Goal: Task Accomplishment & Management: Manage account settings

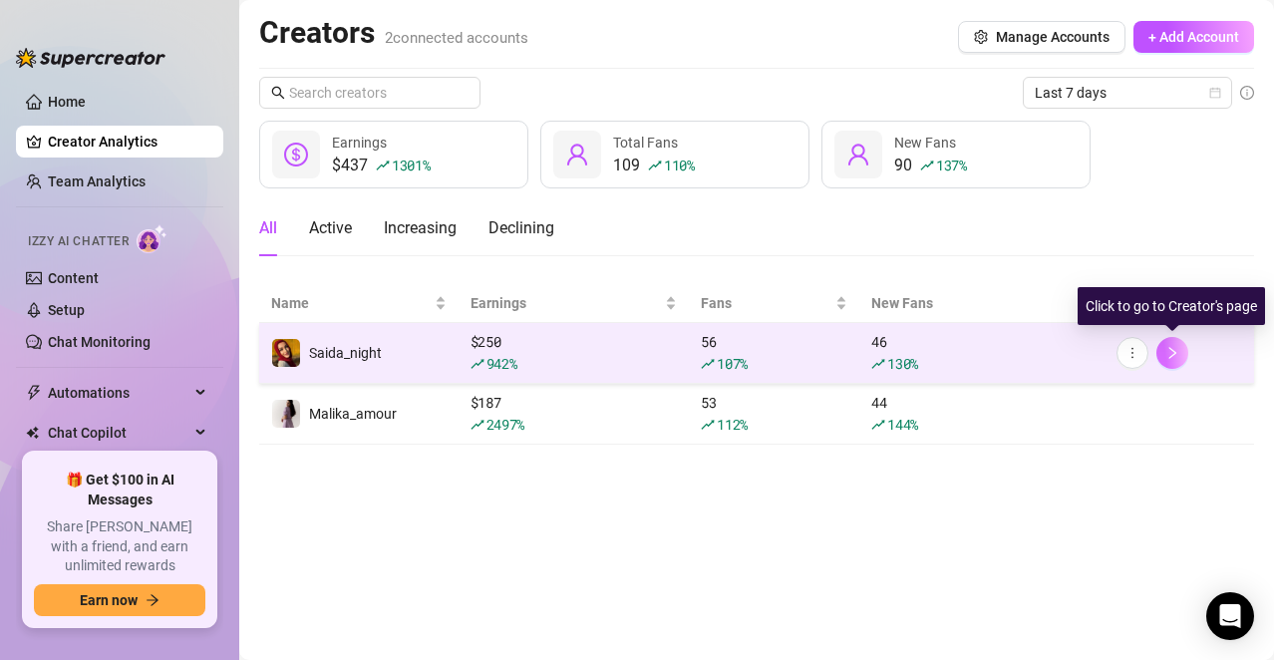
click at [1187, 352] on button "button" at bounding box center [1172, 353] width 32 height 32
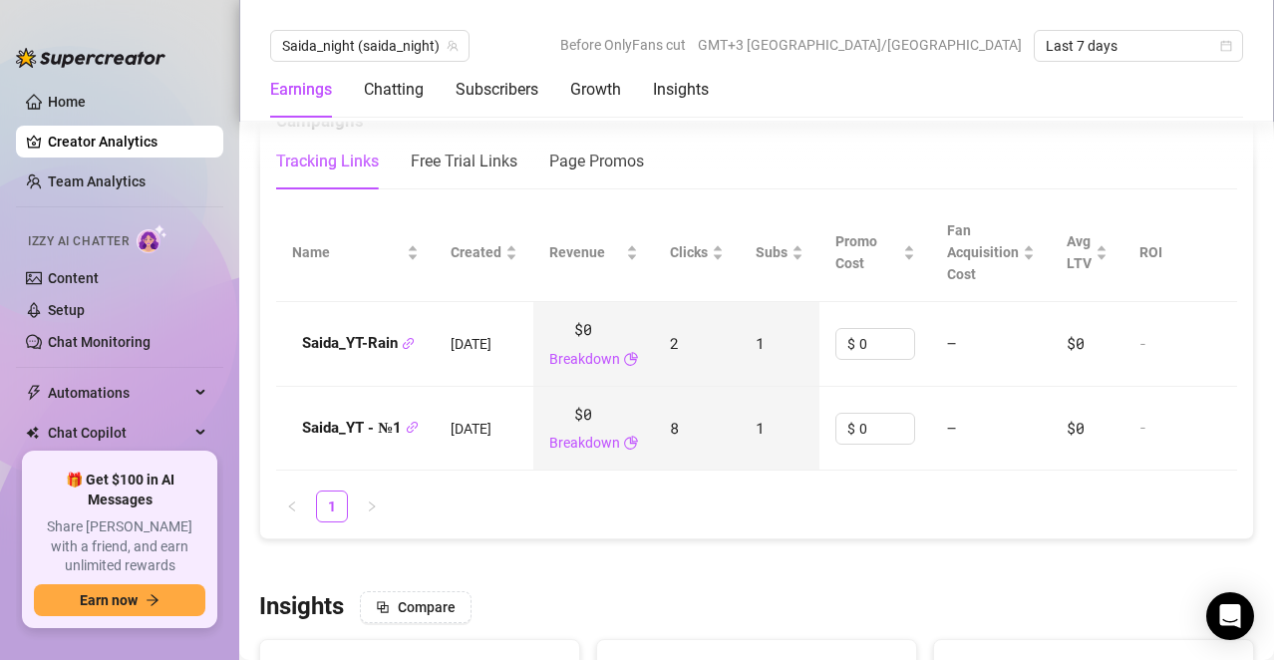
scroll to position [2118, 0]
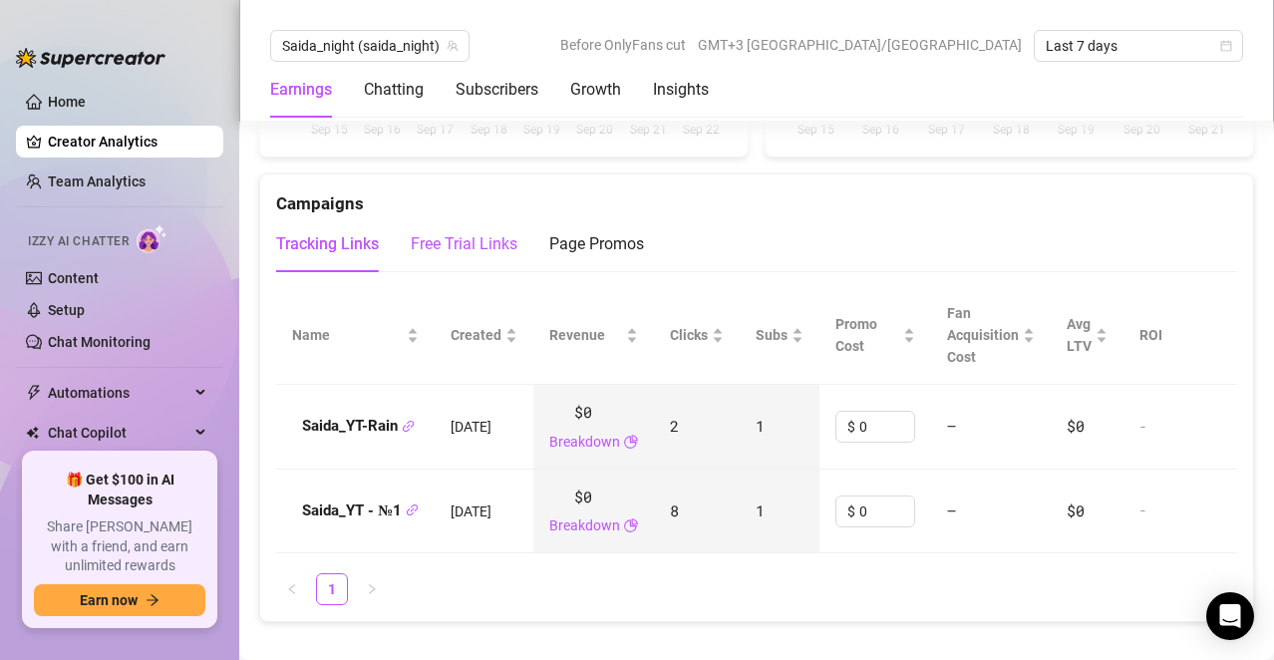
click at [454, 240] on div "Free Trial Links" at bounding box center [464, 244] width 107 height 24
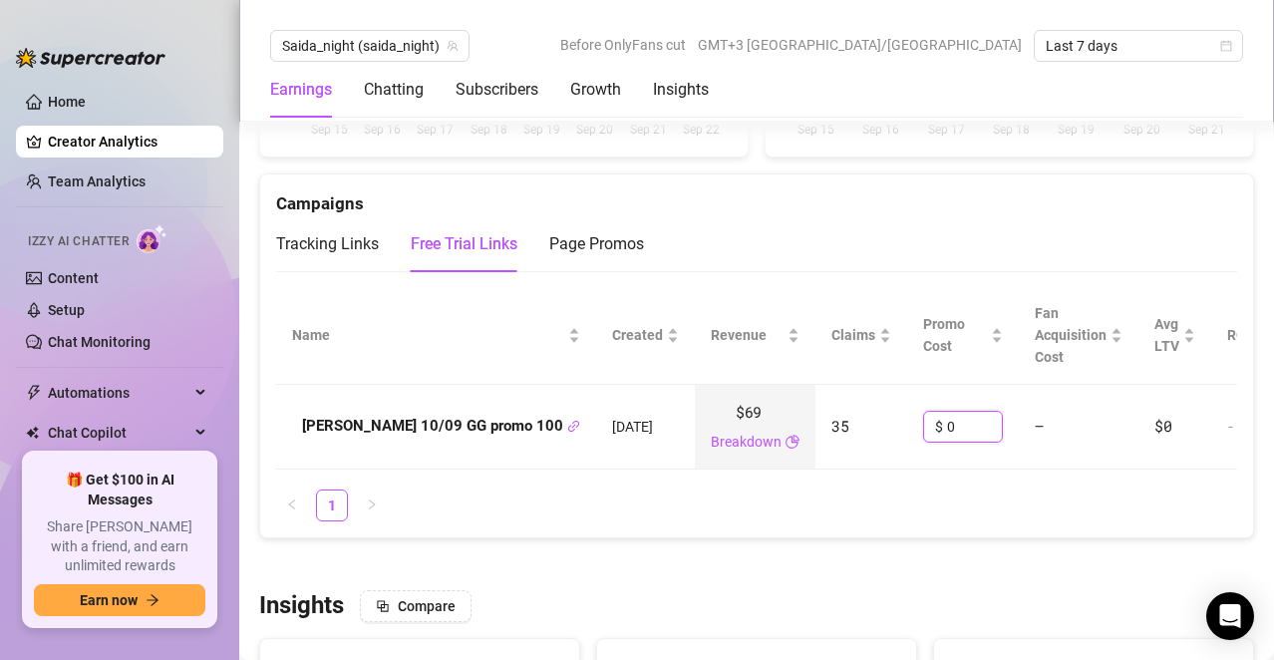
drag, startPoint x: 890, startPoint y: 422, endPoint x: 812, endPoint y: 433, distance: 78.5
click at [812, 433] on tr "[PERSON_NAME] 10/09 GG promo 100 [DATE] $69 Breakdown 35 $ 0 — $0 -" at bounding box center [804, 427] width 1056 height 85
click at [914, 537] on div "Name Created Revenue Claims Promo Cost Fan Acquisition Cost Avg LTV ROI [PERSON…" at bounding box center [756, 403] width 993 height 267
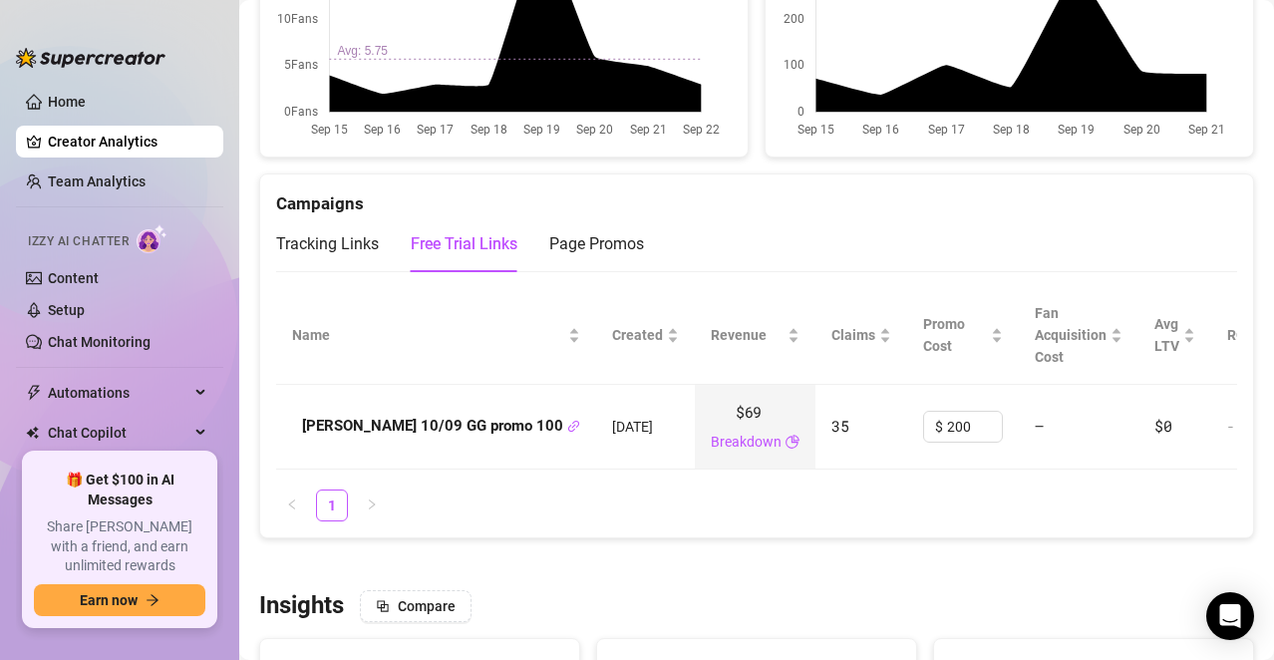
scroll to position [0, 24]
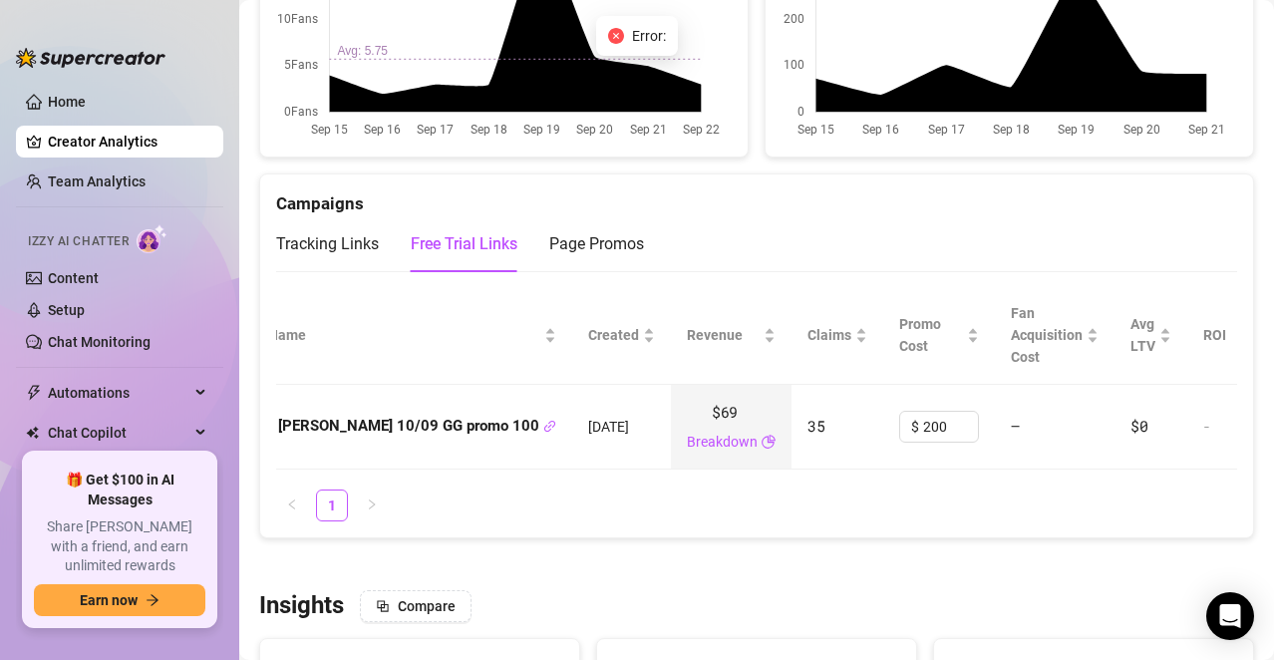
click at [618, 91] on body "Home Creator Analytics Team Analytics Izzy AI Chatter Content Setup Chat Monito…" at bounding box center [637, 330] width 1274 height 660
click at [622, 36] on icon "close-circle" at bounding box center [616, 36] width 16 height 16
type input "199"
drag, startPoint x: 868, startPoint y: 427, endPoint x: 827, endPoint y: 422, distance: 41.2
click at [899, 424] on div "$ 199" at bounding box center [939, 427] width 80 height 32
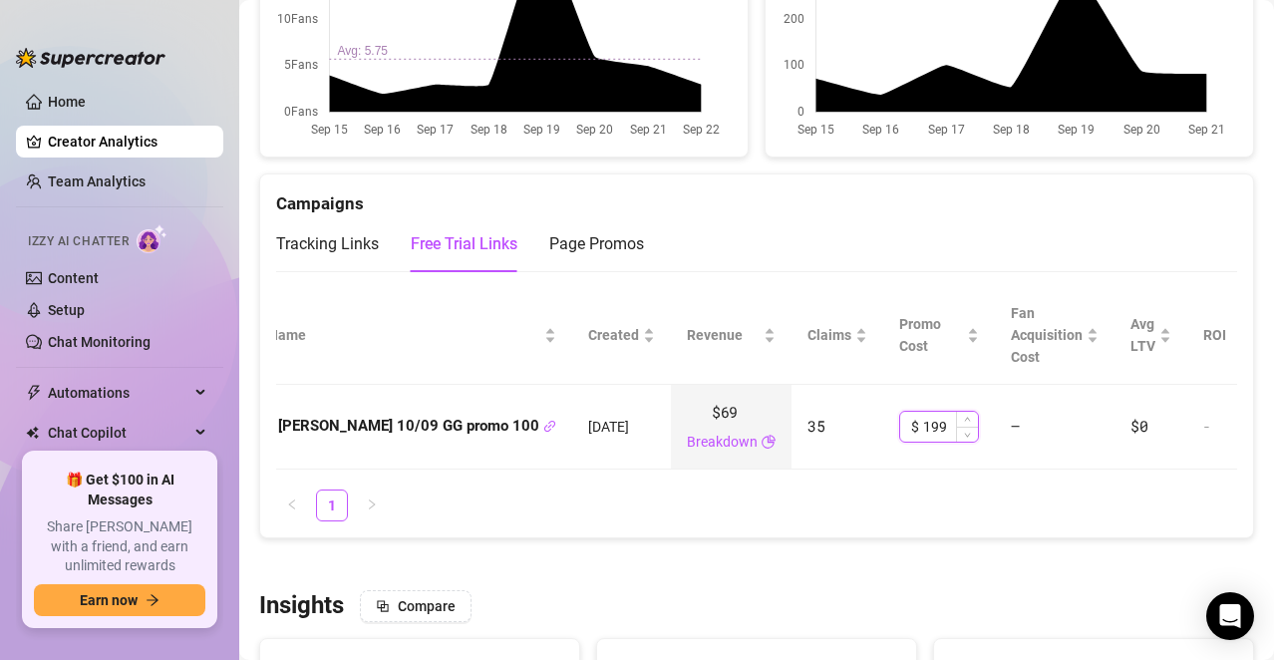
drag, startPoint x: 859, startPoint y: 423, endPoint x: 820, endPoint y: 424, distance: 38.9
click at [899, 424] on div "$ 199" at bounding box center [939, 427] width 80 height 32
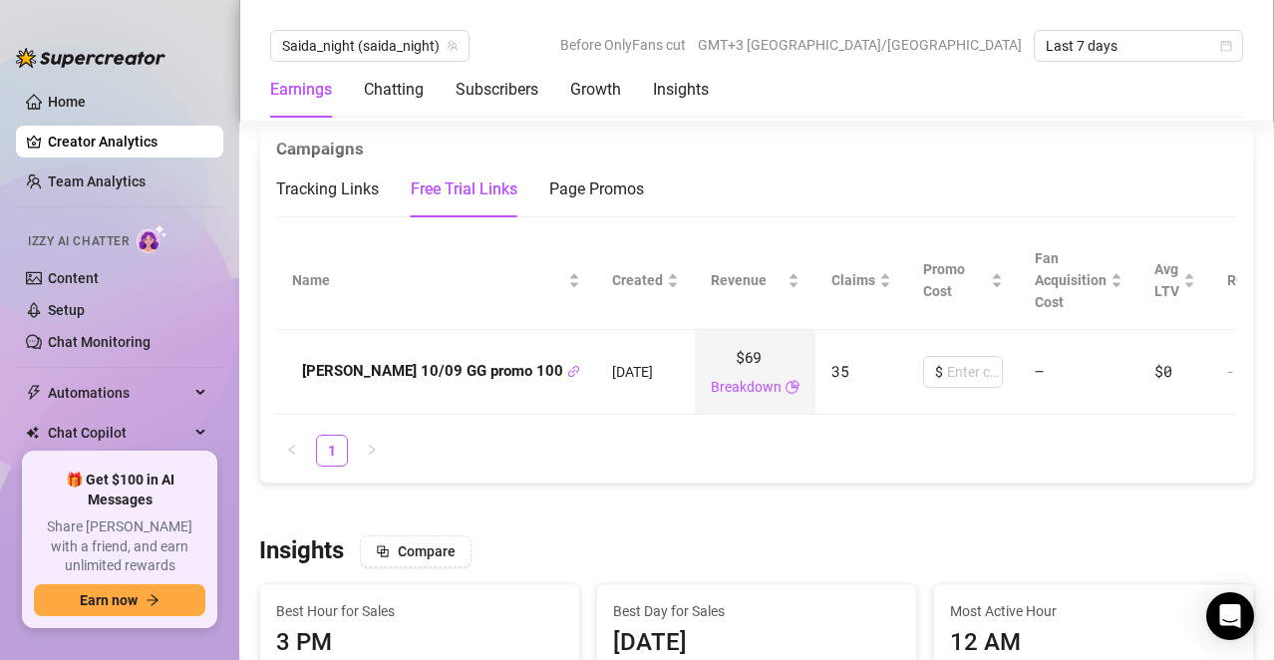
scroll to position [2179, 0]
